Goal: Task Accomplishment & Management: Use online tool/utility

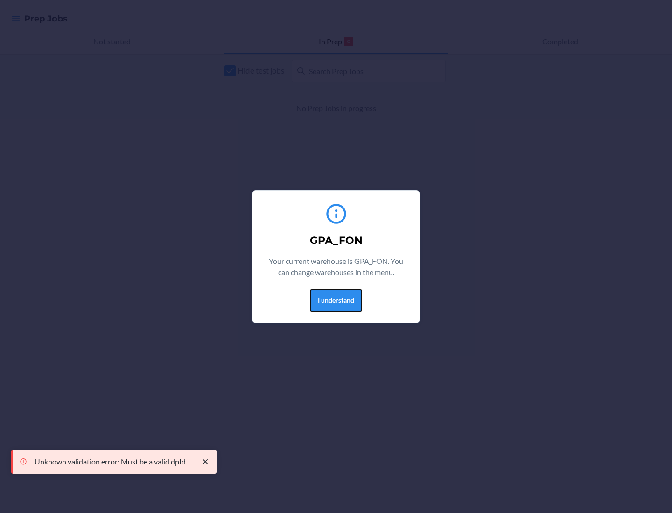
click at [335, 300] on button "I understand" at bounding box center [336, 300] width 52 height 22
